Goal: Use online tool/utility: Utilize a website feature to perform a specific function

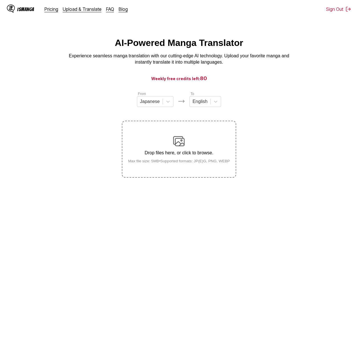
click at [199, 159] on div "Drop files here, or click to browse. Max file size: 5MB • Supported formats: JP…" at bounding box center [178, 149] width 111 height 28
click at [0, 0] on input "Drop files here, or click to browse. Max file size: 5MB • Supported formats: JP…" at bounding box center [0, 0] width 0 height 0
click at [263, 110] on section "From Japanese To English Drop files here, or click to browse. Max file size: 5M…" at bounding box center [179, 134] width 349 height 87
drag, startPoint x: 245, startPoint y: 53, endPoint x: 269, endPoint y: 42, distance: 26.0
click at [269, 42] on div "AI-Powered Manga Translator Experience seamless manga translation with our cutt…" at bounding box center [179, 52] width 349 height 28
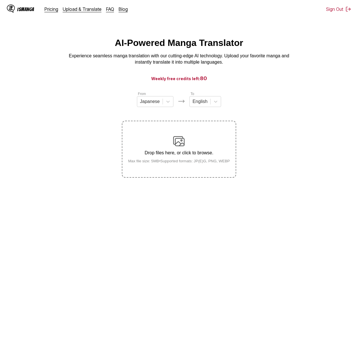
click at [167, 136] on label "Drop files here, or click to browse. Max file size: 5MB • Supported formats: JP…" at bounding box center [178, 149] width 113 height 56
click at [0, 0] on input "Drop files here, or click to browse. Max file size: 5MB • Supported formats: JP…" at bounding box center [0, 0] width 0 height 0
click at [60, 99] on section "From Japanese To English Uploading..." at bounding box center [179, 134] width 349 height 87
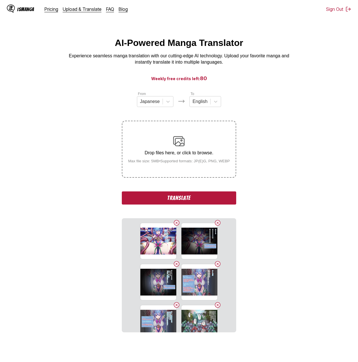
click at [178, 198] on button "Translate" at bounding box center [179, 197] width 114 height 13
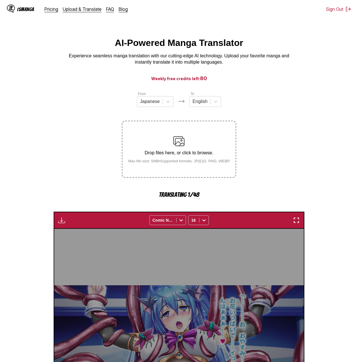
scroll to position [168, 0]
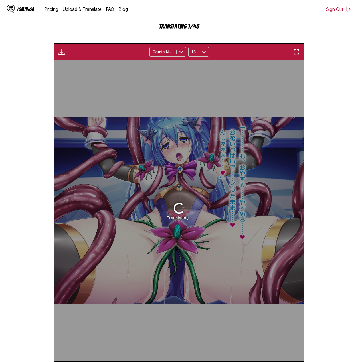
drag, startPoint x: 15, startPoint y: 197, endPoint x: 13, endPoint y: 174, distance: 22.8
click at [13, 174] on section "From Japanese To English Drop files here, or click to browse. Max file size: 5M…" at bounding box center [179, 150] width 349 height 455
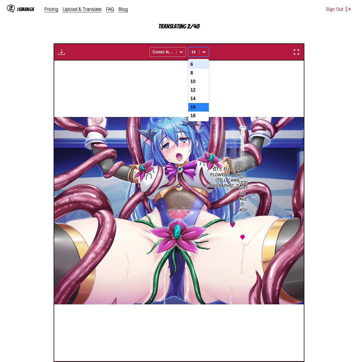
click at [201, 56] on div at bounding box center [203, 51] width 9 height 9
click at [200, 100] on div "14" at bounding box center [198, 98] width 21 height 9
click at [190, 50] on div "14" at bounding box center [193, 52] width 11 height 8
click at [192, 108] on div "16" at bounding box center [198, 107] width 21 height 9
click at [322, 77] on section "From Japanese To English Drop files here, or click to browse. Max file size: 5M…" at bounding box center [179, 150] width 349 height 455
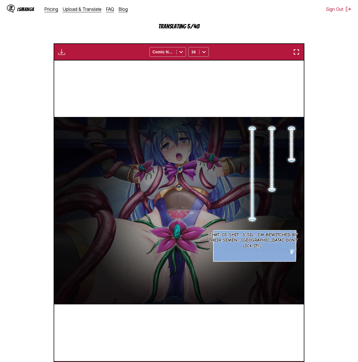
scroll to position [0, 499]
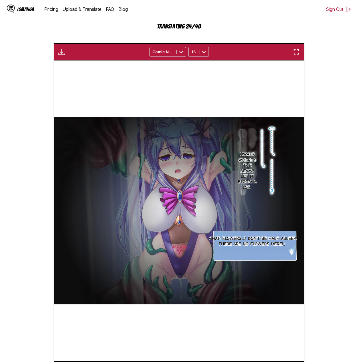
click at [352, 86] on section "From Japanese To English Drop files here, or click to browse. Max file size: 5M…" at bounding box center [179, 150] width 349 height 455
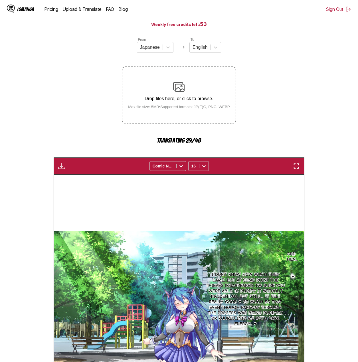
scroll to position [0, 0]
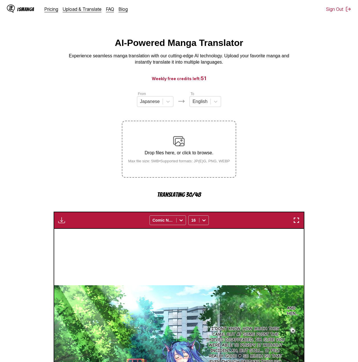
drag, startPoint x: 64, startPoint y: 97, endPoint x: 49, endPoint y: 78, distance: 23.7
click at [49, 78] on h3 "Weekly free credits left: 51" at bounding box center [179, 78] width 330 height 7
drag, startPoint x: 279, startPoint y: 93, endPoint x: 279, endPoint y: 65, distance: 27.7
click at [279, 65] on p "Experience seamless manga translation with our cutting-edge AI technology. Uplo…" at bounding box center [179, 59] width 228 height 13
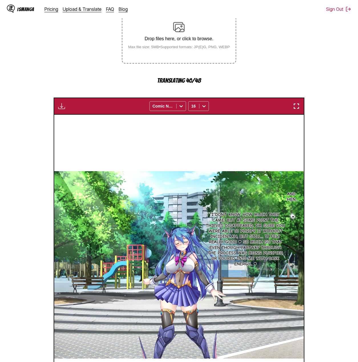
drag, startPoint x: 310, startPoint y: 126, endPoint x: 334, endPoint y: 61, distance: 69.1
click at [334, 61] on section "From Japanese To English Drop files here, or click to browse. Max file size: 5M…" at bounding box center [179, 204] width 349 height 455
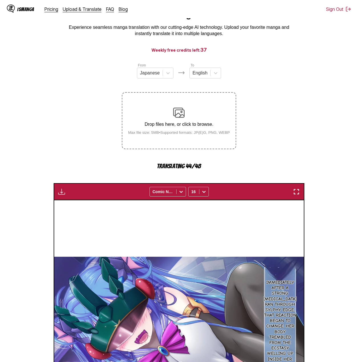
scroll to position [0, 0]
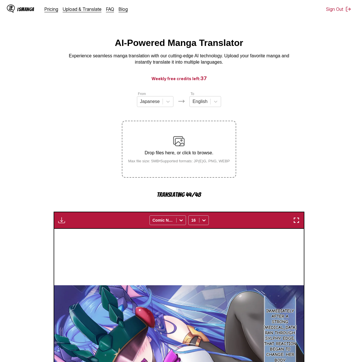
drag, startPoint x: 302, startPoint y: 101, endPoint x: 290, endPoint y: 79, distance: 25.6
click at [290, 79] on h3 "Weekly free credits left: 37" at bounding box center [179, 78] width 330 height 7
drag, startPoint x: 261, startPoint y: 124, endPoint x: 269, endPoint y: 105, distance: 21.0
click at [269, 105] on section "From Japanese To English Drop files here, or click to browse. Max file size: 5M…" at bounding box center [179, 318] width 349 height 455
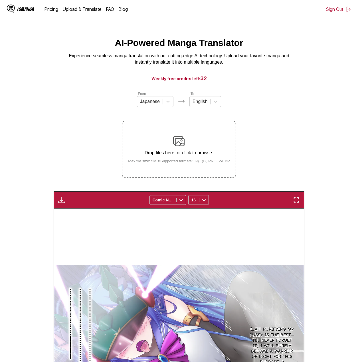
scroll to position [86, 0]
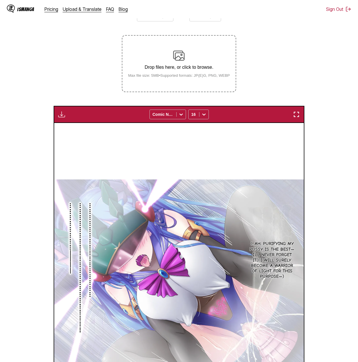
click at [337, 162] on section "From Japanese To English Drop files here, or click to browse. Max file size: 5M…" at bounding box center [179, 222] width 349 height 435
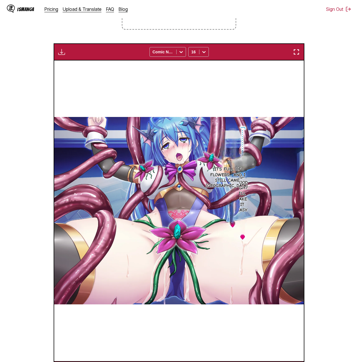
scroll to position [0, 0]
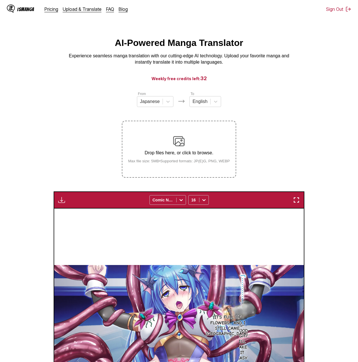
click at [66, 202] on button "button" at bounding box center [61, 199] width 10 height 7
click at [69, 216] on button "Download All" at bounding box center [77, 219] width 36 height 14
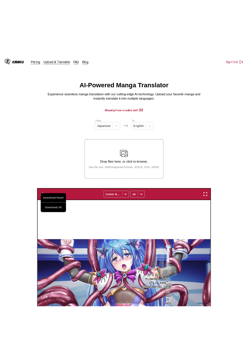
scroll to position [132, 0]
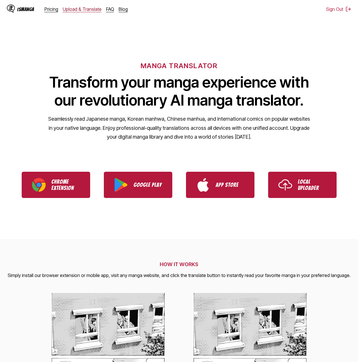
click at [94, 9] on link "Upload & Translate" at bounding box center [82, 9] width 39 height 6
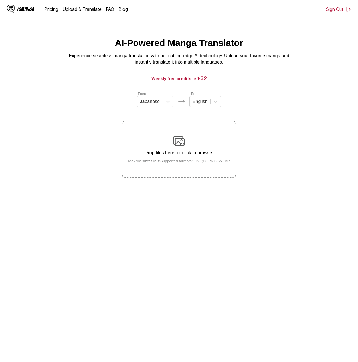
click at [163, 137] on div "Drop files here, or click to browse. Max file size: 5MB • Supported formats: JP…" at bounding box center [178, 149] width 111 height 28
click at [0, 0] on input "Drop files here, or click to browse. Max file size: 5MB • Supported formats: JP…" at bounding box center [0, 0] width 0 height 0
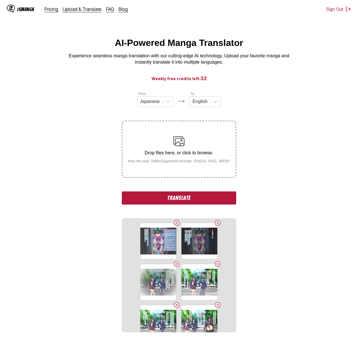
click at [205, 202] on button "Translate" at bounding box center [179, 197] width 114 height 13
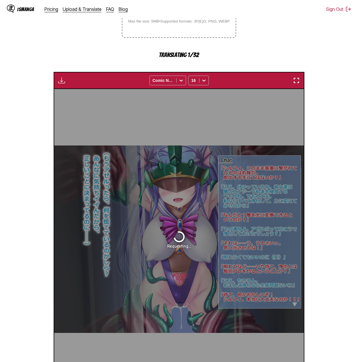
scroll to position [54, 0]
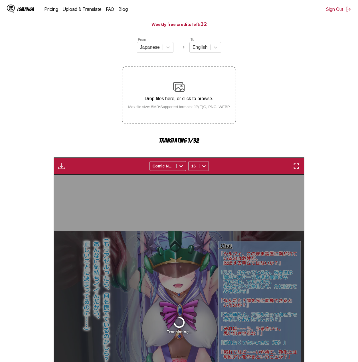
drag, startPoint x: 251, startPoint y: 142, endPoint x: 292, endPoint y: 97, distance: 60.9
click at [292, 97] on section "From Japanese To English Drop files here, or click to browse. Max file size: 5M…" at bounding box center [179, 264] width 349 height 455
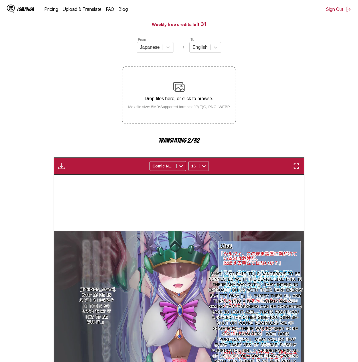
scroll to position [168, 0]
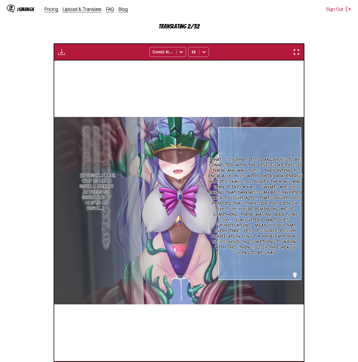
click at [251, 164] on p "Chat: 「Sylphie, it」s dangerous to be connected with the device like this. Is th…" at bounding box center [255, 206] width 97 height 101
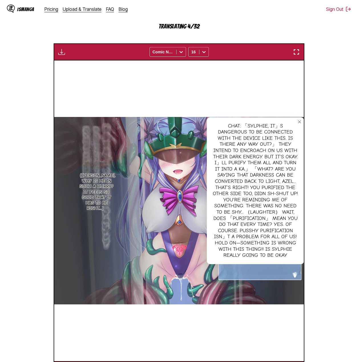
click at [62, 55] on img "button" at bounding box center [61, 51] width 7 height 7
click at [151, 95] on div "Chat: 「Sylphie, it」s dangerous to be connected with the device like this. Is th…" at bounding box center [179, 210] width 250 height 300
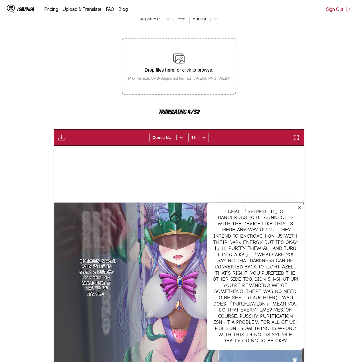
click at [297, 205] on button "close-tooltip" at bounding box center [299, 207] width 9 height 9
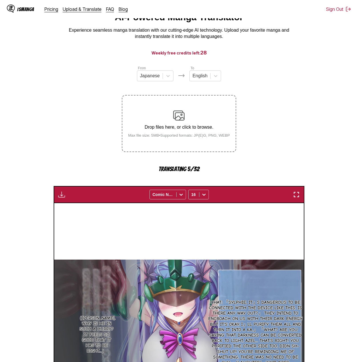
scroll to position [0, 0]
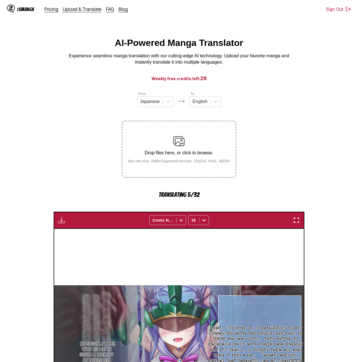
drag, startPoint x: 288, startPoint y: 95, endPoint x: 277, endPoint y: 83, distance: 16.5
click at [277, 82] on h3 "Weekly free credits left: 28" at bounding box center [179, 78] width 330 height 7
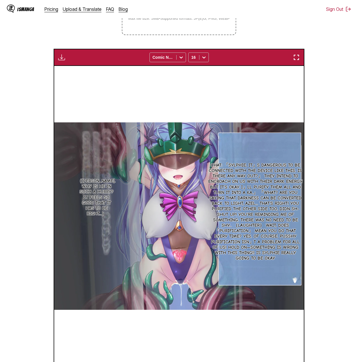
click at [324, 135] on section "From Japanese To English Drop files here, or click to browse. Max file size: 5M…" at bounding box center [179, 165] width 349 height 435
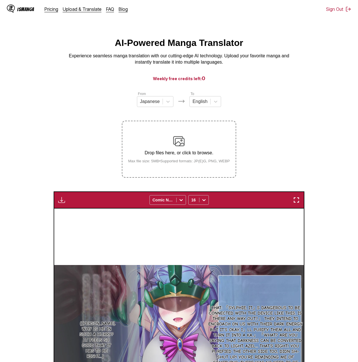
click at [66, 202] on button "button" at bounding box center [61, 199] width 10 height 7
click at [91, 163] on section "From Japanese To English Drop files here, or click to browse. Max file size: 5M…" at bounding box center [179, 308] width 349 height 435
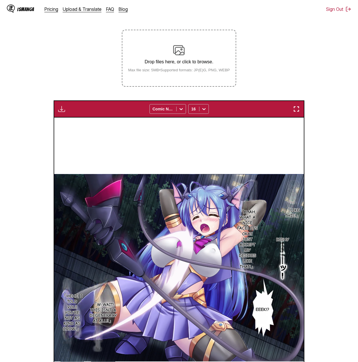
scroll to position [5, 0]
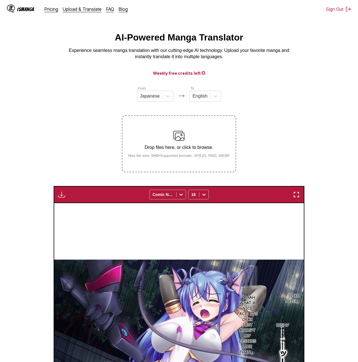
click at [62, 193] on img "button" at bounding box center [61, 194] width 7 height 7
click at [77, 214] on button "Download All" at bounding box center [77, 214] width 36 height 14
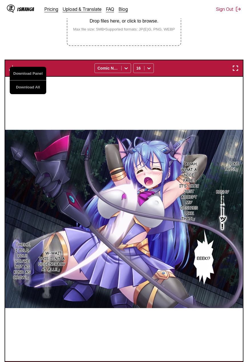
scroll to position [0, 7361]
